Goal: Share content: Share content

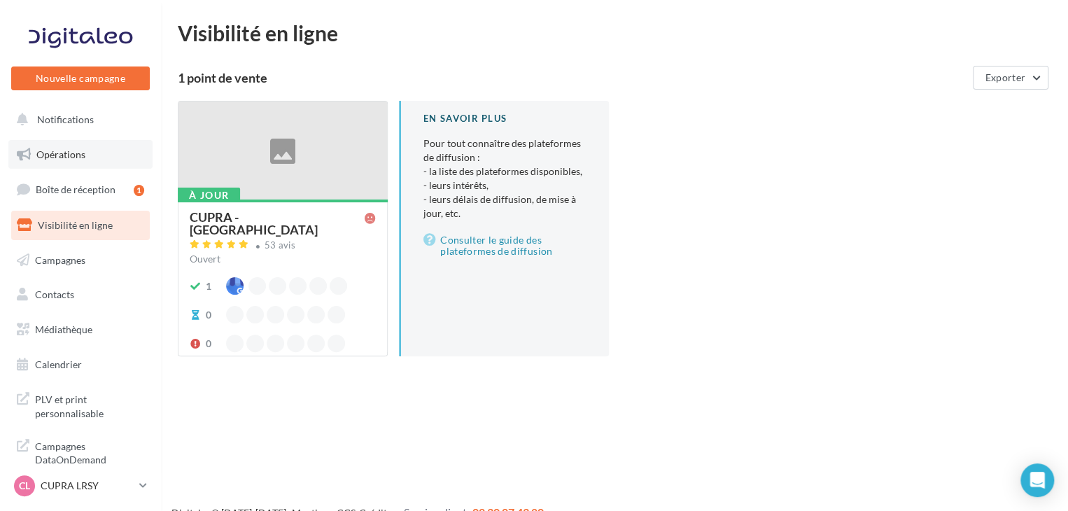
click at [68, 152] on span "Opérations" at bounding box center [60, 154] width 49 height 12
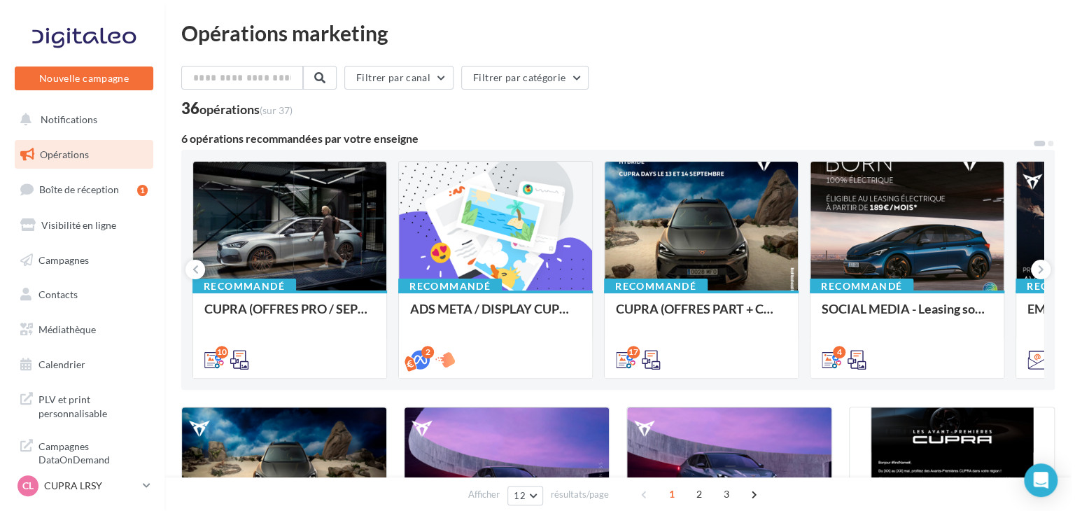
scroll to position [140, 0]
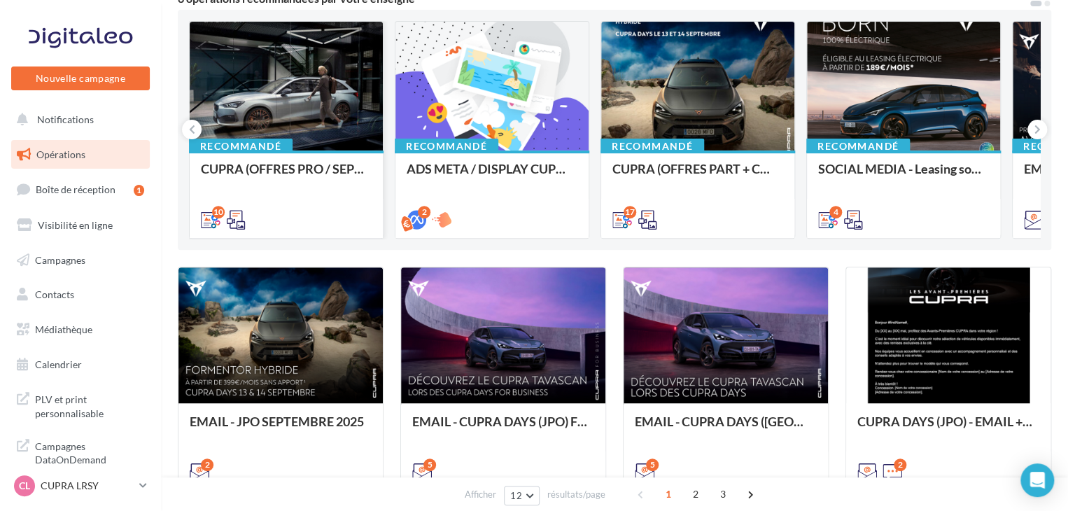
click at [342, 218] on div "10" at bounding box center [286, 218] width 171 height 17
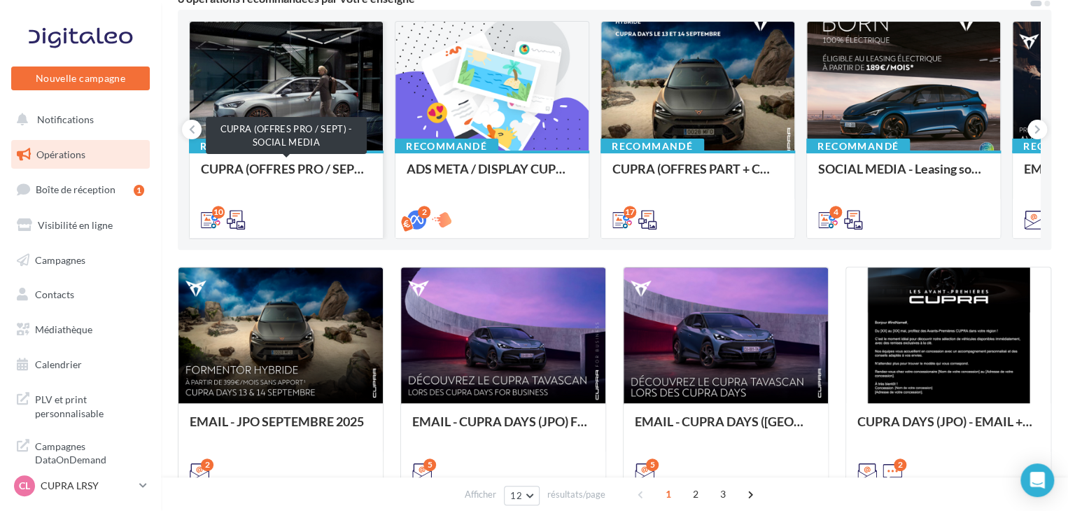
click at [295, 178] on div "CUPRA (OFFRES PRO / SEPT) - SOCIAL MEDIA" at bounding box center [286, 176] width 171 height 28
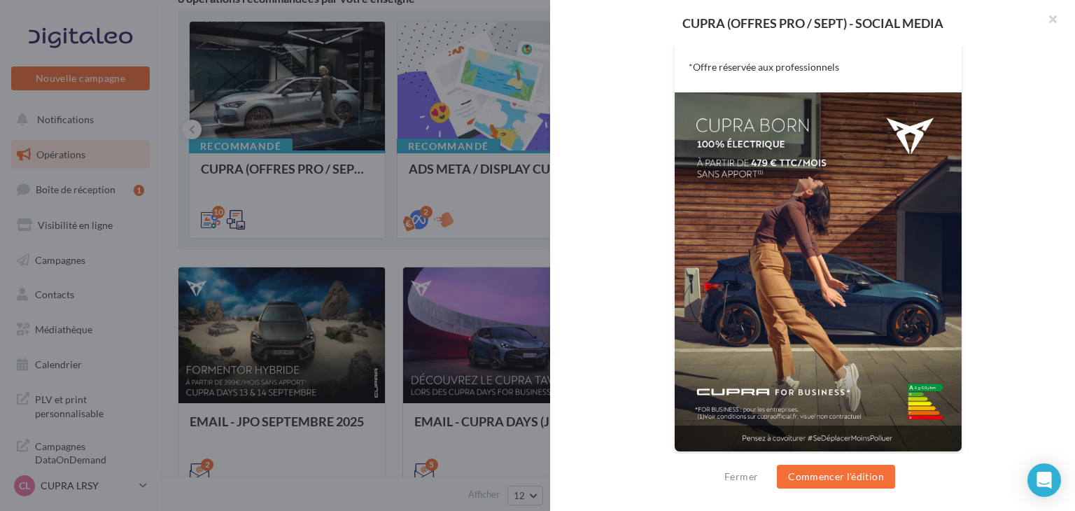
scroll to position [280, 0]
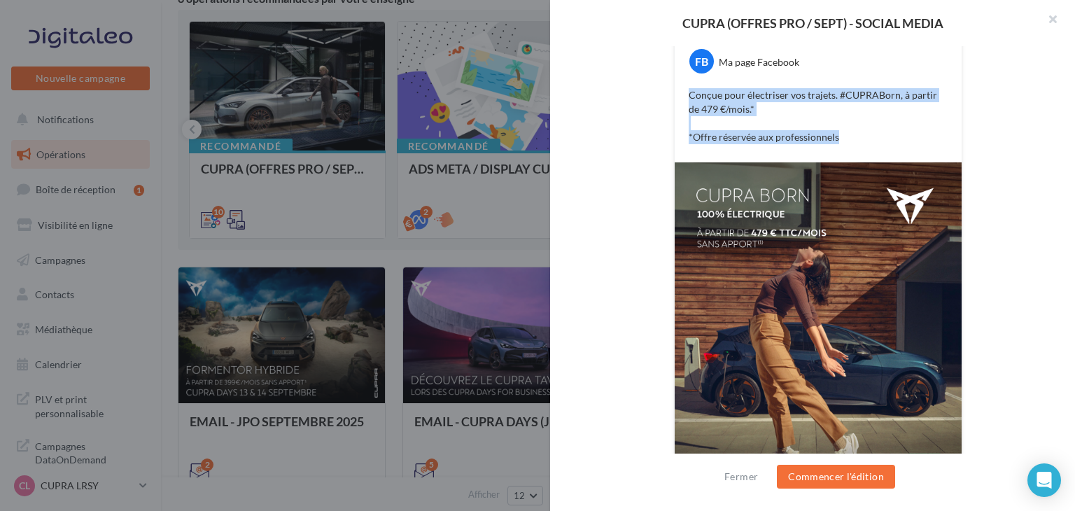
drag, startPoint x: 851, startPoint y: 146, endPoint x: 680, endPoint y: 95, distance: 178.3
click at [680, 95] on div "FB Ma page Facebook Conçue pour électriser vos trajets. #CUPRABorn, à partir de…" at bounding box center [818, 98] width 287 height 128
copy p "Conçue pour électriser vos trajets. #CUPRABorn, à partir de 479 €/mois.* *Offre…"
